Goal: Answer question/provide support: Share knowledge or assist other users

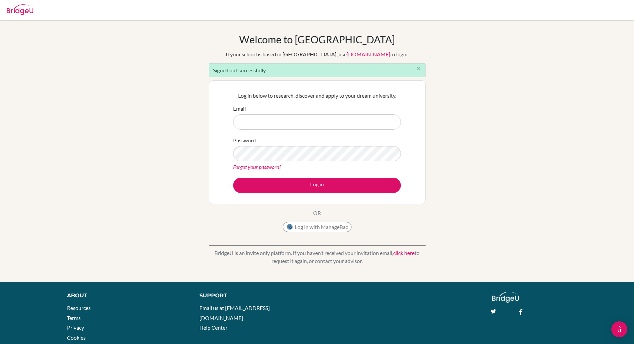
type input "[PERSON_NAME][EMAIL_ADDRESS][PERSON_NAME][DOMAIN_NAME]"
click at [295, 182] on button "Log in" at bounding box center [317, 185] width 168 height 15
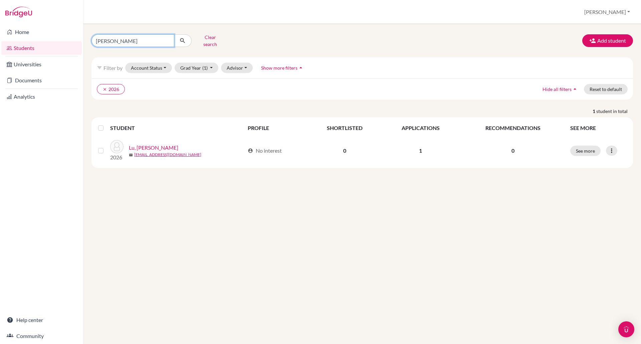
click at [126, 41] on input "sy anh" at bounding box center [132, 40] width 83 height 13
type input "s"
type input "kha"
click button "submit" at bounding box center [183, 40] width 18 height 13
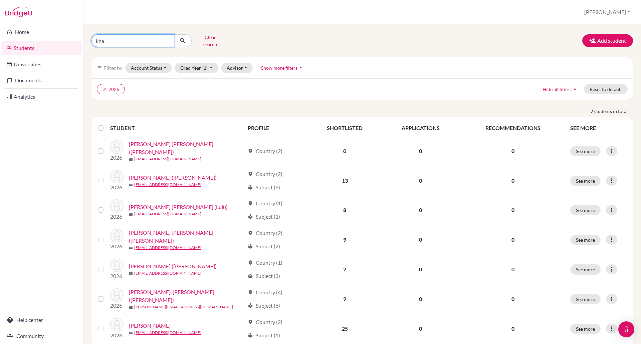
click at [115, 42] on input "kha" at bounding box center [132, 40] width 83 height 13
type input "kha tran"
click button "submit" at bounding box center [183, 40] width 18 height 13
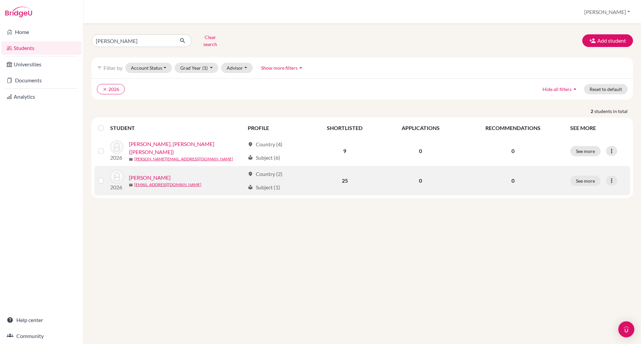
click at [140, 174] on link "Tran, Kha" at bounding box center [150, 178] width 42 height 8
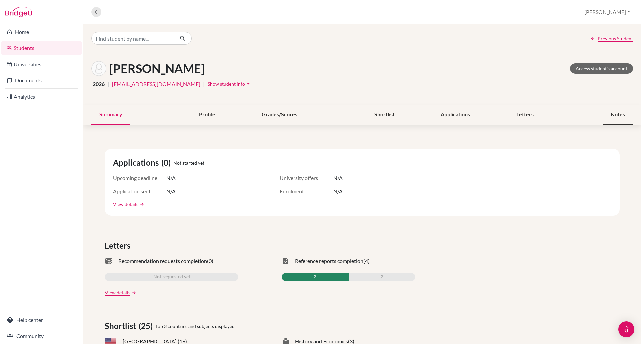
click at [612, 115] on div "Notes" at bounding box center [617, 115] width 30 height 20
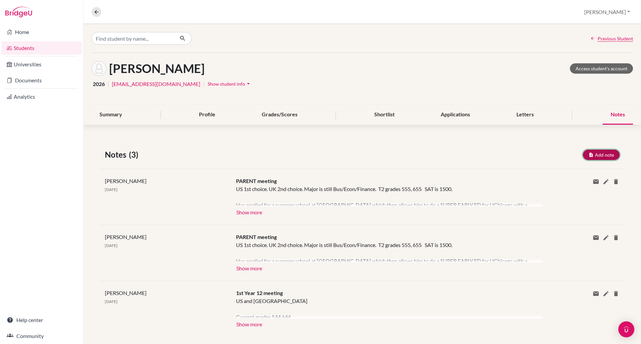
click at [591, 156] on button "Add note" at bounding box center [601, 155] width 37 height 10
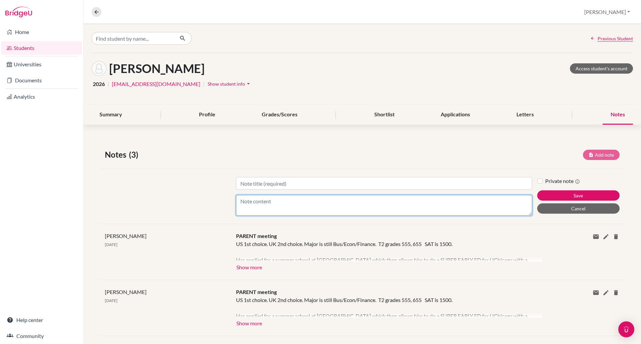
click at [273, 206] on textarea "Content" at bounding box center [384, 205] width 296 height 21
paste textarea "https://docs.google.com/document/d/1phe1zO6VABx93vF68GvbMiR3WsL6CjSFXI5N8j-B4W8…"
type textarea "https://docs.google.com/document/d/1phe1zO6VABx93vF68GvbMiR3WsL6CjSFXI5N8j-B4W8…"
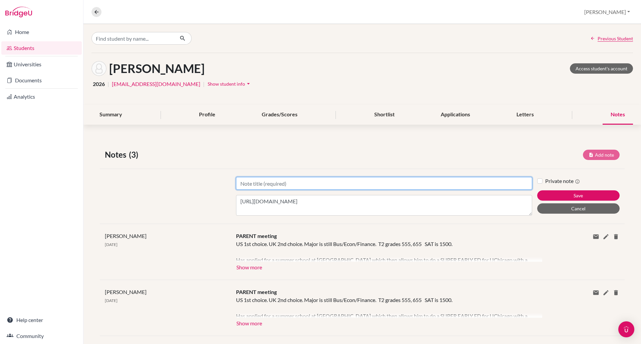
click at [280, 185] on input "Title" at bounding box center [384, 183] width 296 height 13
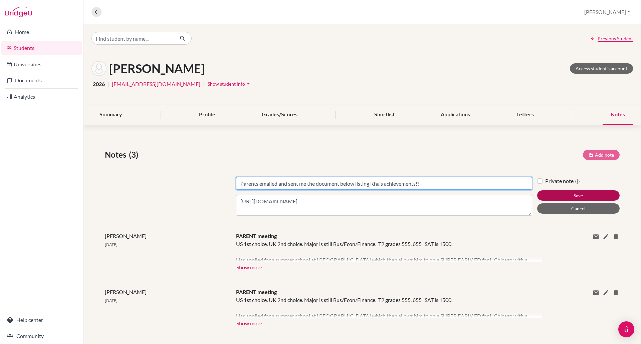
type input "Parents emailed and sent me the document below listing Kha's achievements!!"
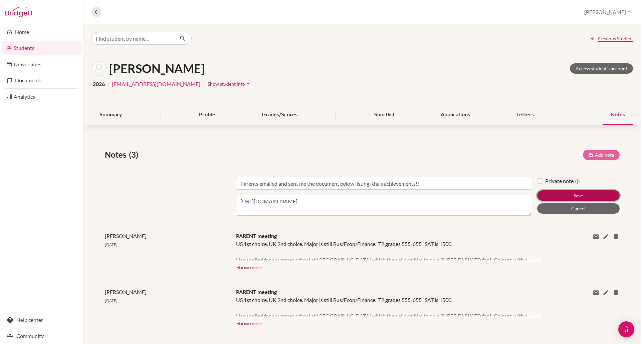
click at [543, 196] on button "Save" at bounding box center [578, 196] width 82 height 10
